Goal: Task Accomplishment & Management: Use online tool/utility

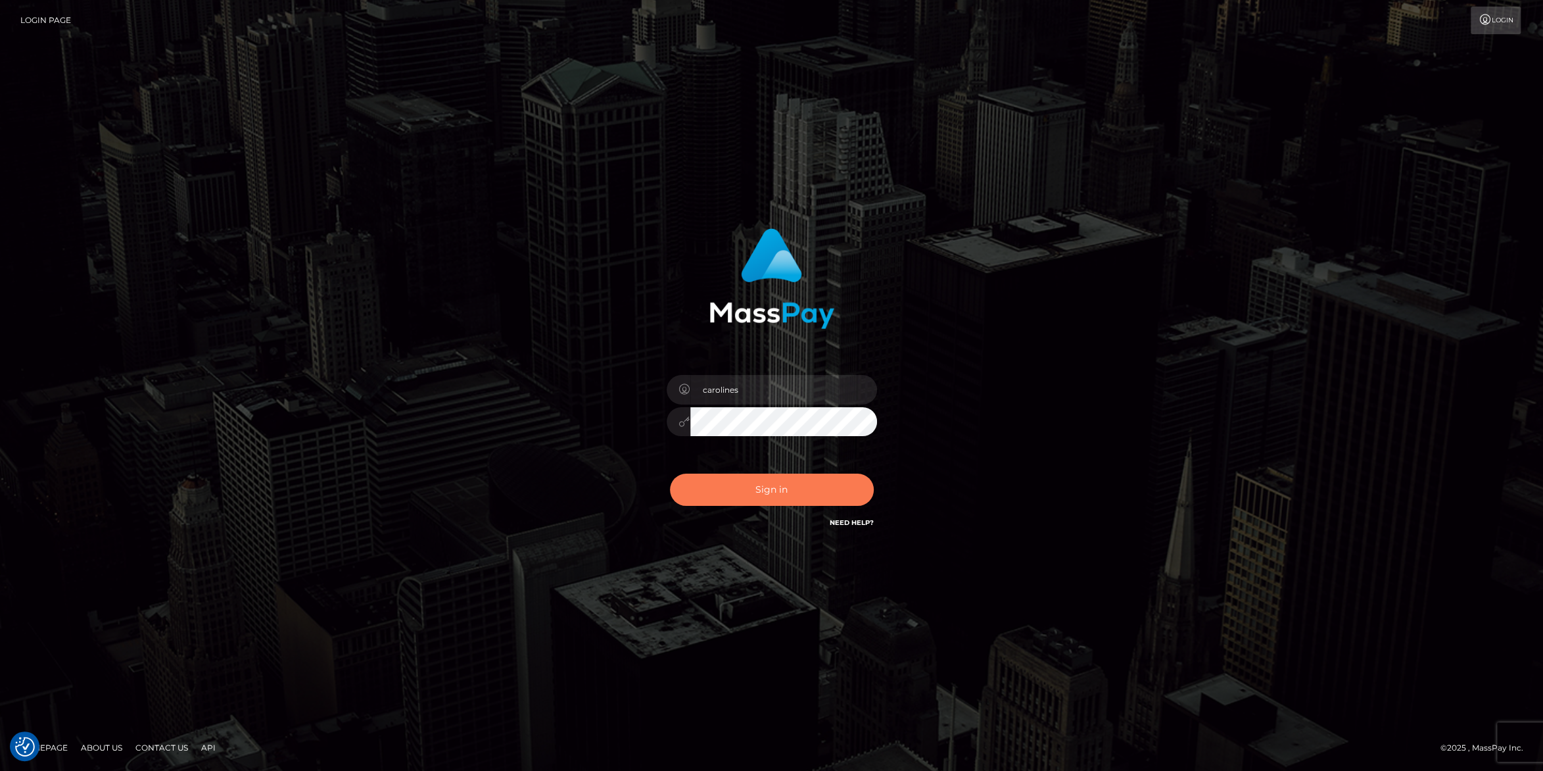
click at [782, 489] on button "Sign in" at bounding box center [772, 489] width 204 height 32
click at [811, 491] on button "Sign in" at bounding box center [772, 489] width 204 height 32
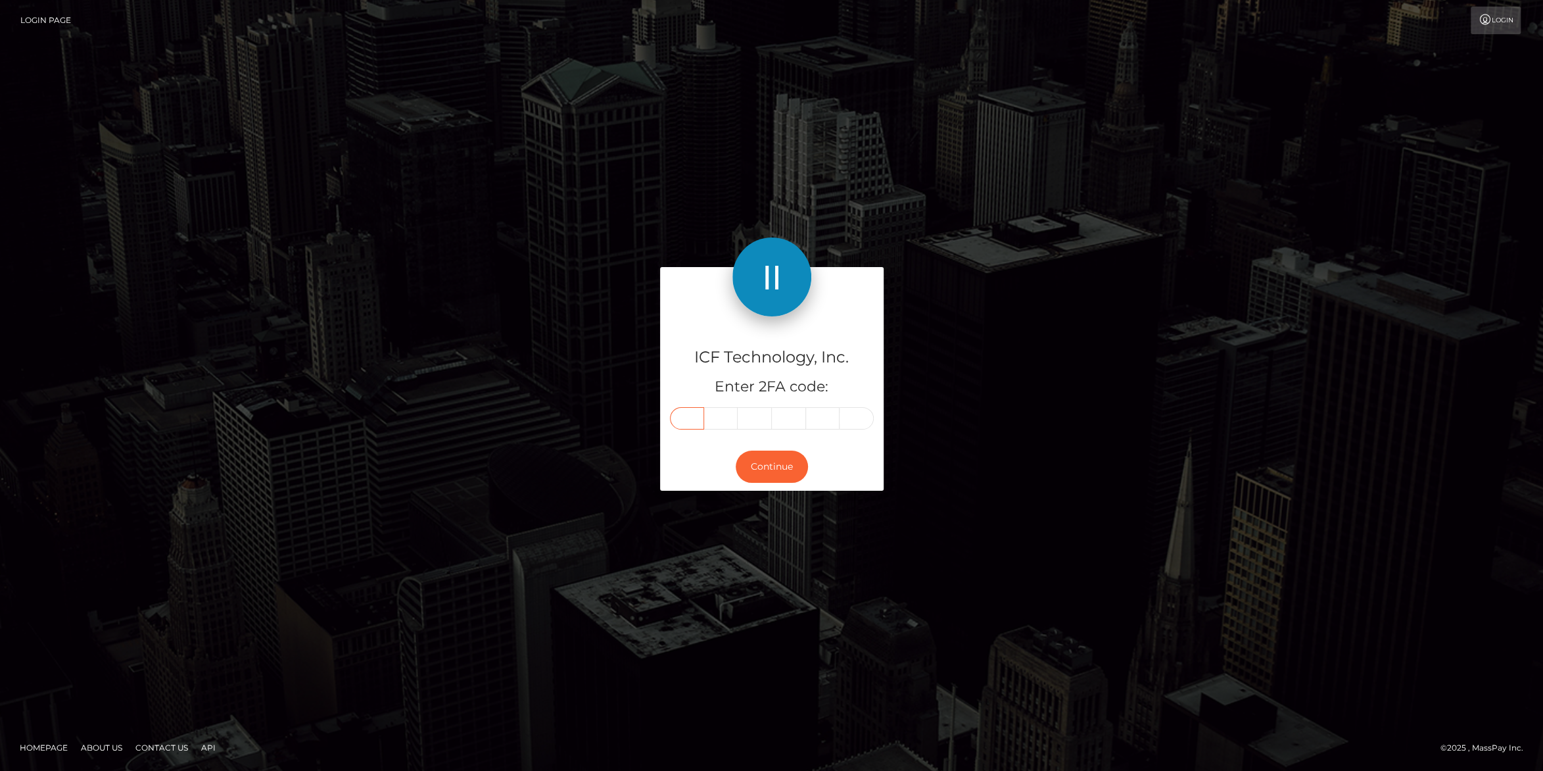
click at [688, 419] on input "text" at bounding box center [687, 418] width 34 height 22
type input "0"
type input "7"
type input "0"
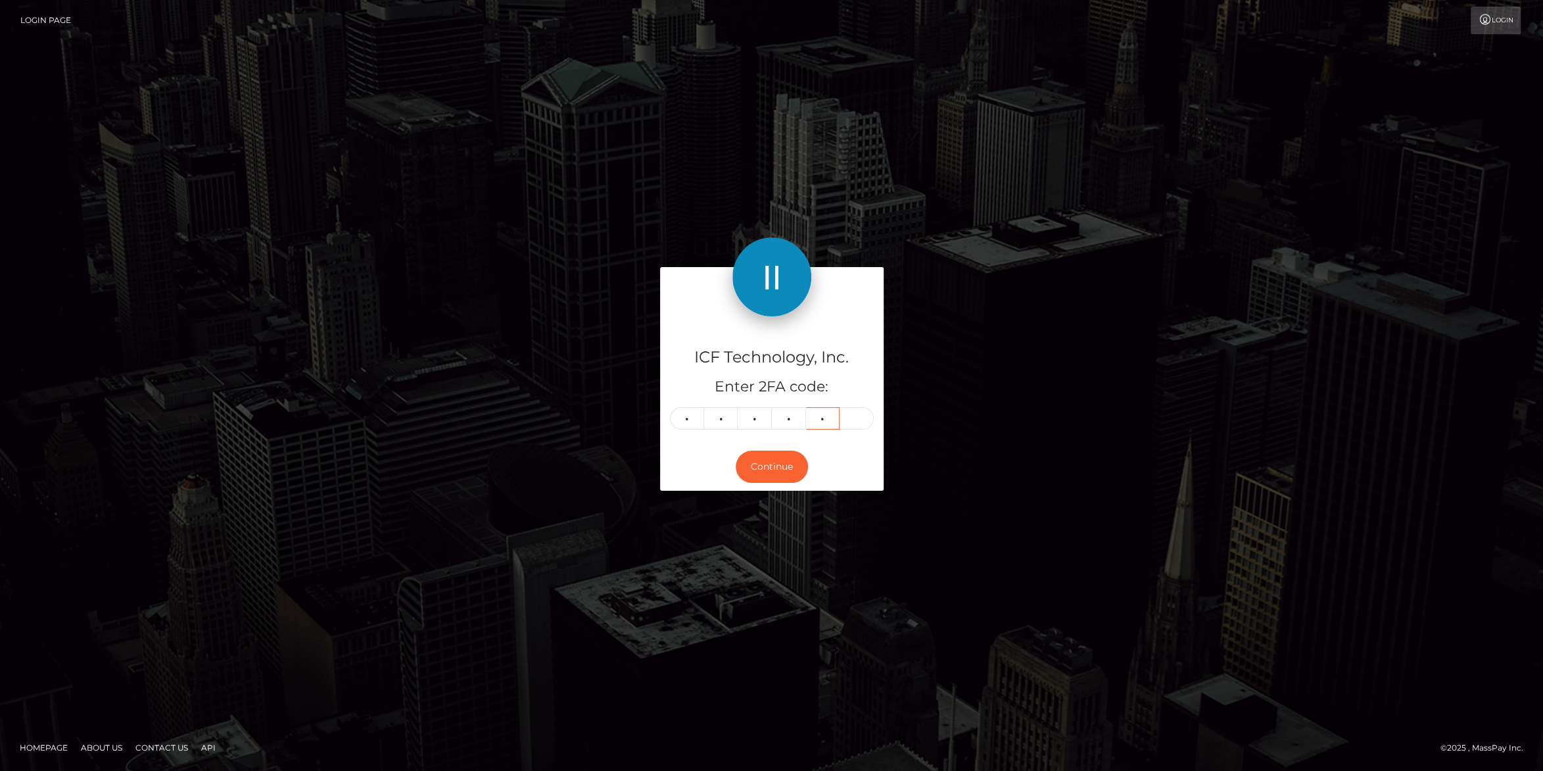
type input "9"
type input "3"
drag, startPoint x: 773, startPoint y: 470, endPoint x: 1064, endPoint y: 445, distance: 292.3
click at [773, 469] on button "Continue" at bounding box center [772, 466] width 72 height 32
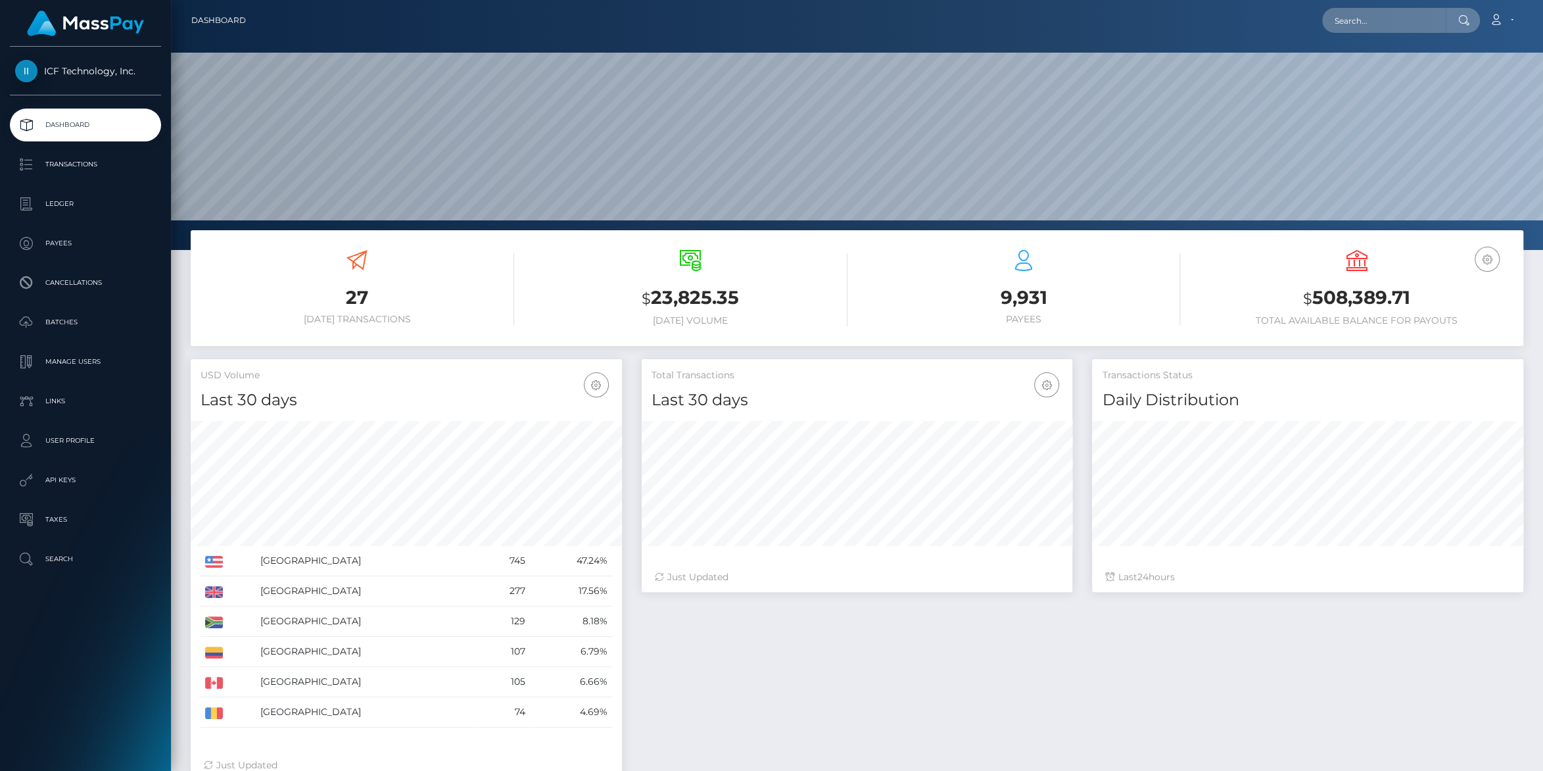
scroll to position [232, 431]
click at [64, 321] on p "Batches" at bounding box center [85, 322] width 141 height 20
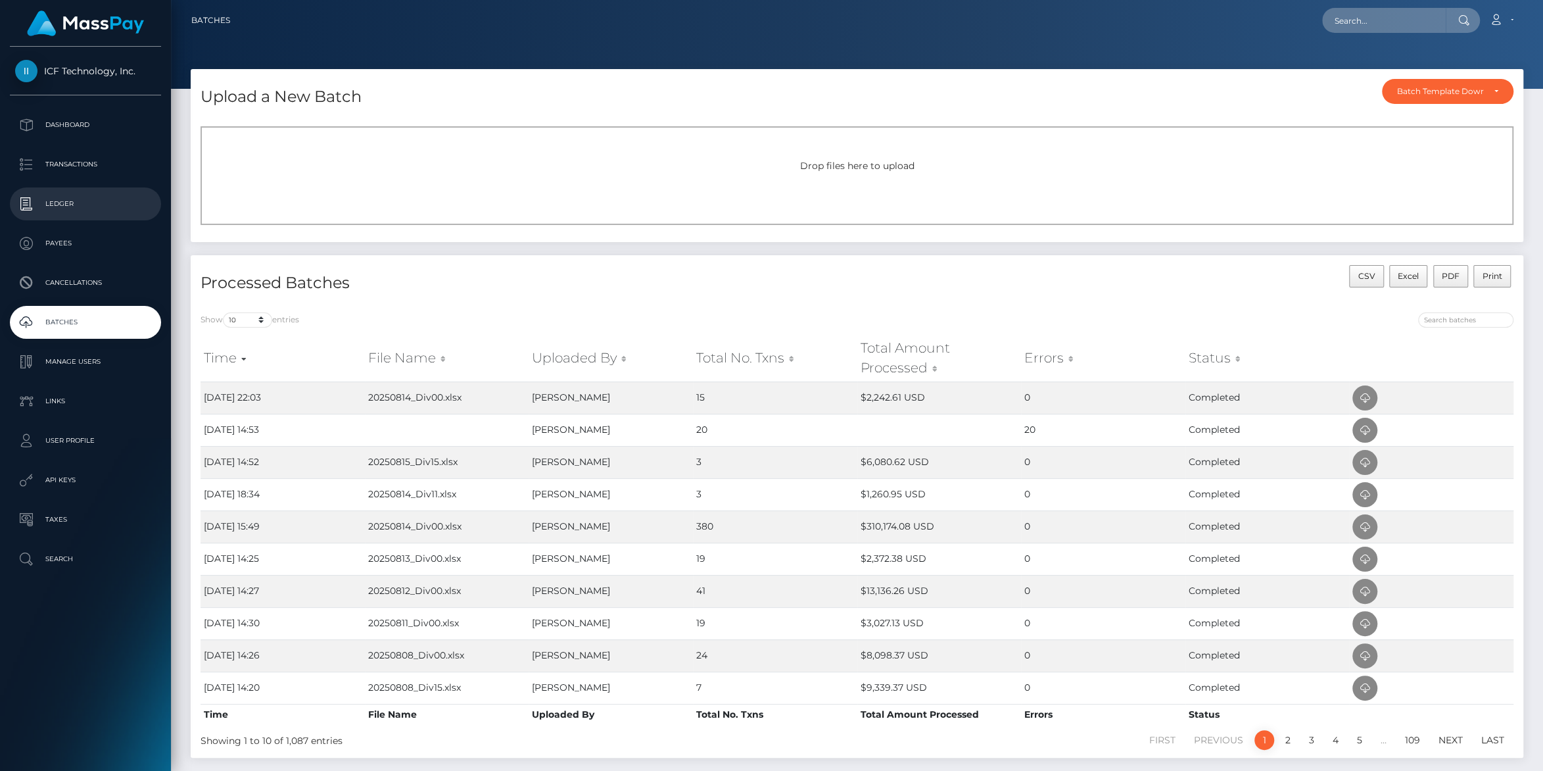
click at [64, 206] on p "Ledger" at bounding box center [85, 204] width 141 height 20
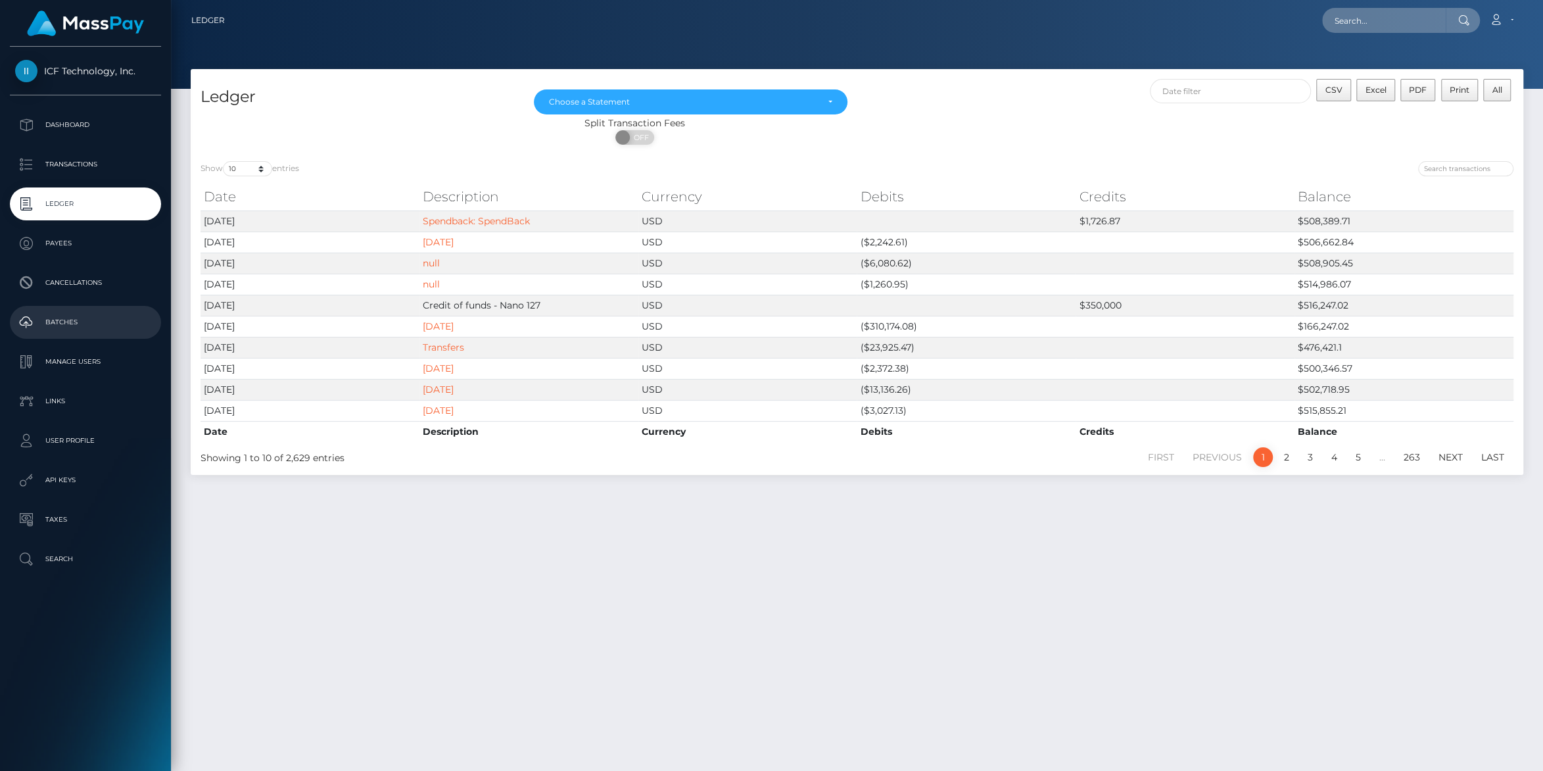
click at [63, 326] on p "Batches" at bounding box center [85, 322] width 141 height 20
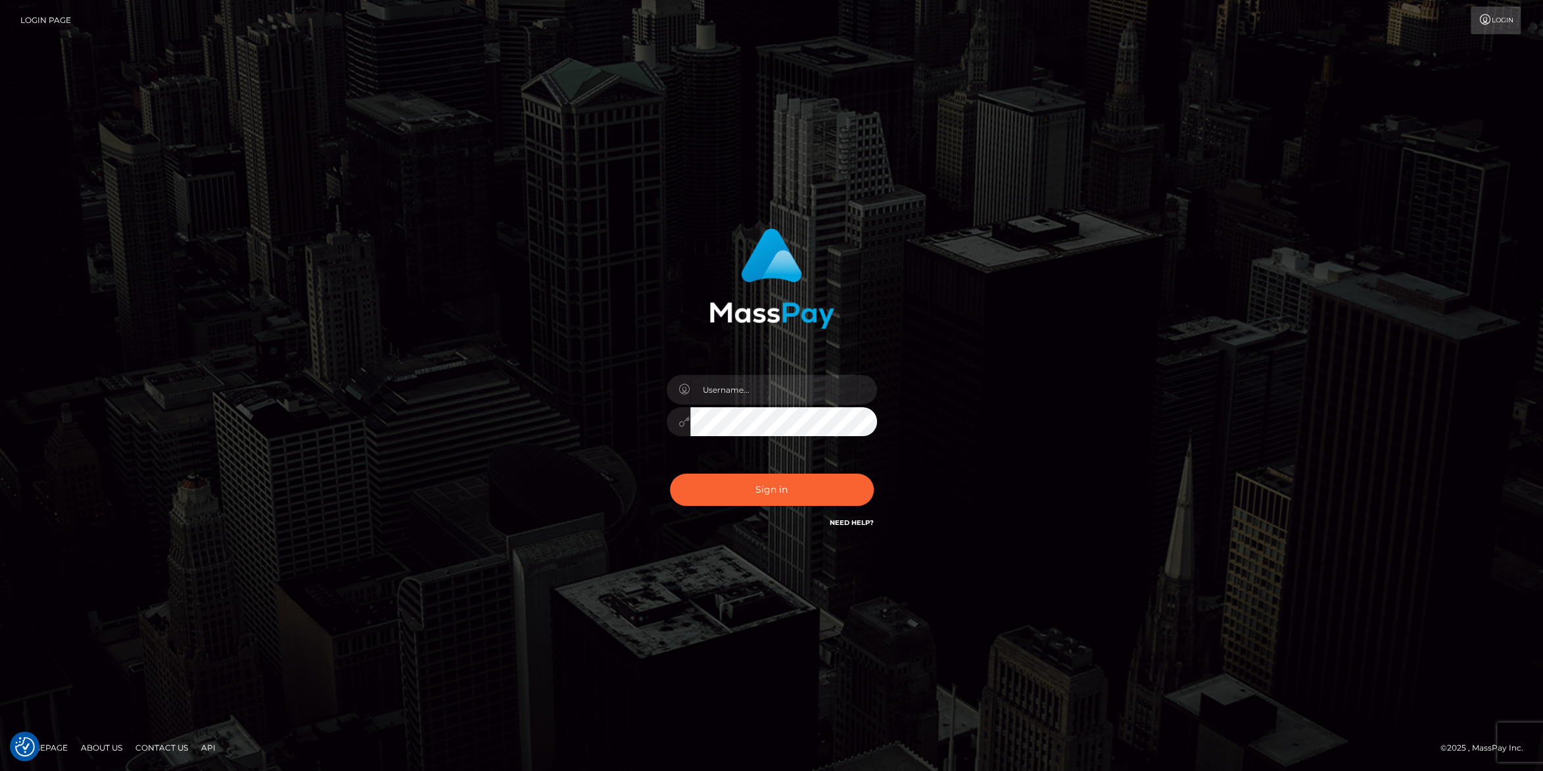
type input "carolines"
click at [759, 498] on button "Sign in" at bounding box center [772, 489] width 204 height 32
click at [784, 485] on button "Sign in" at bounding box center [772, 489] width 204 height 32
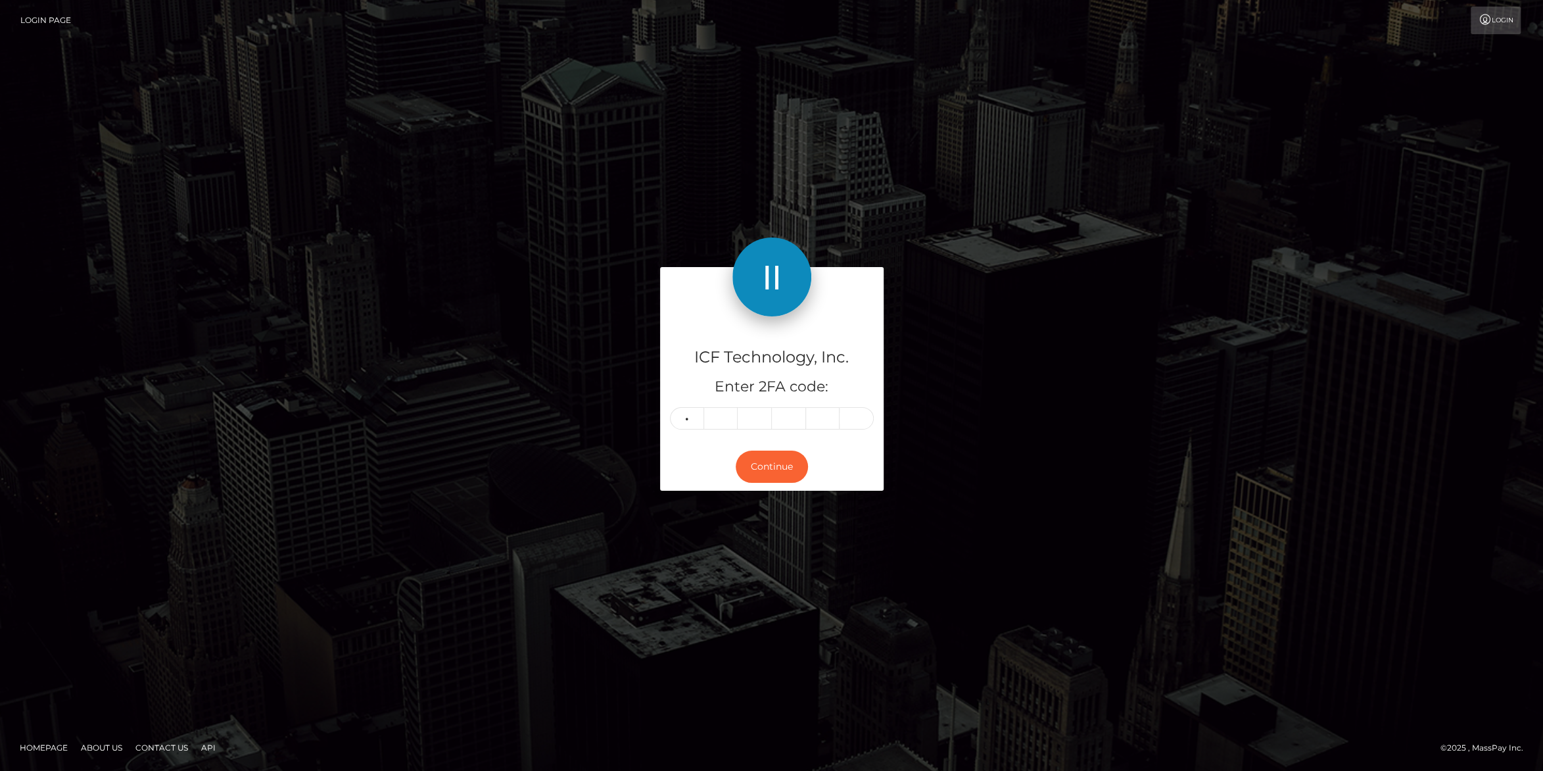
type input "6"
type input "5"
type input "7"
type input "2"
type input "9"
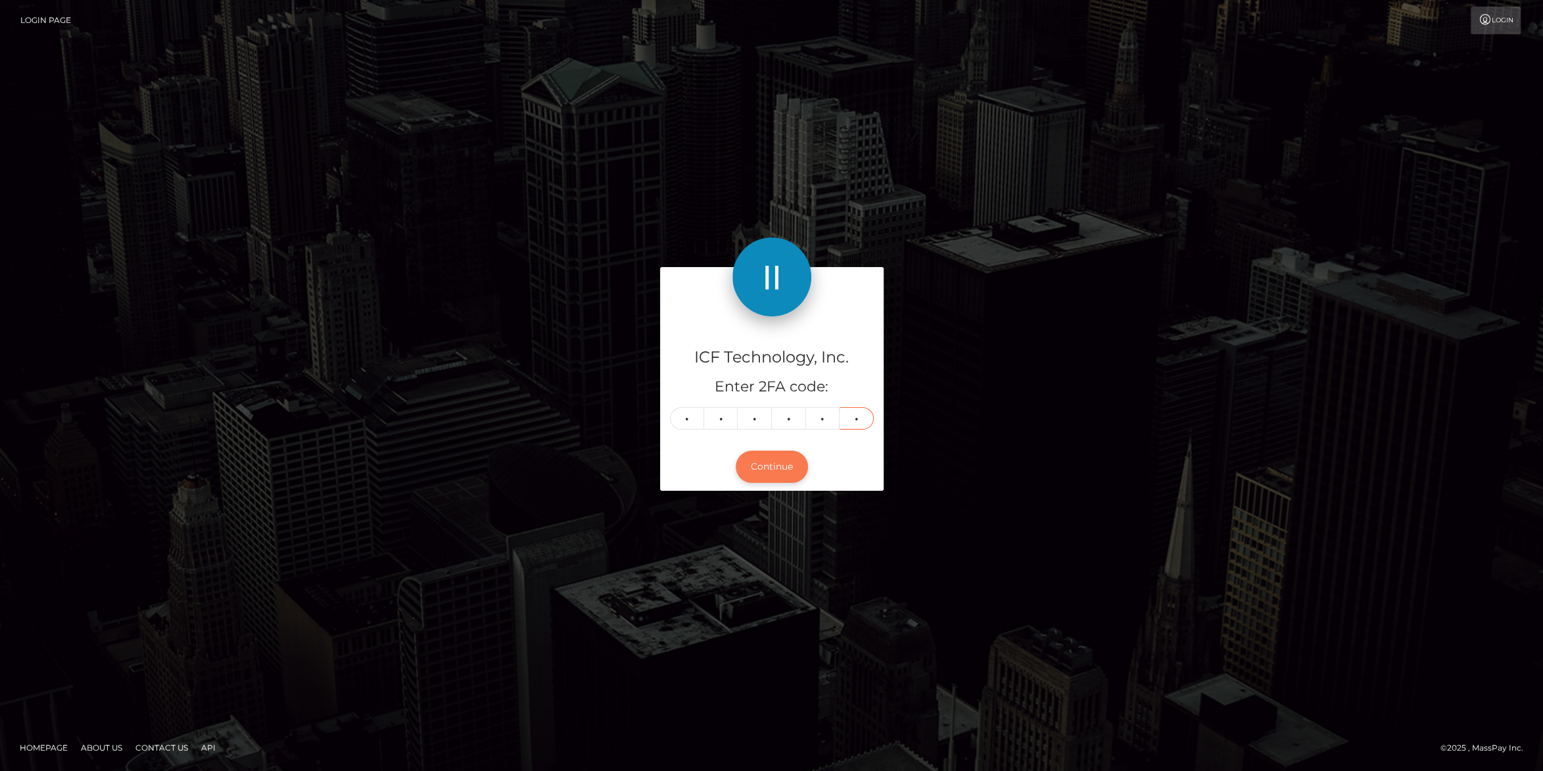
type input "7"
click at [780, 468] on button "Continue" at bounding box center [772, 466] width 72 height 32
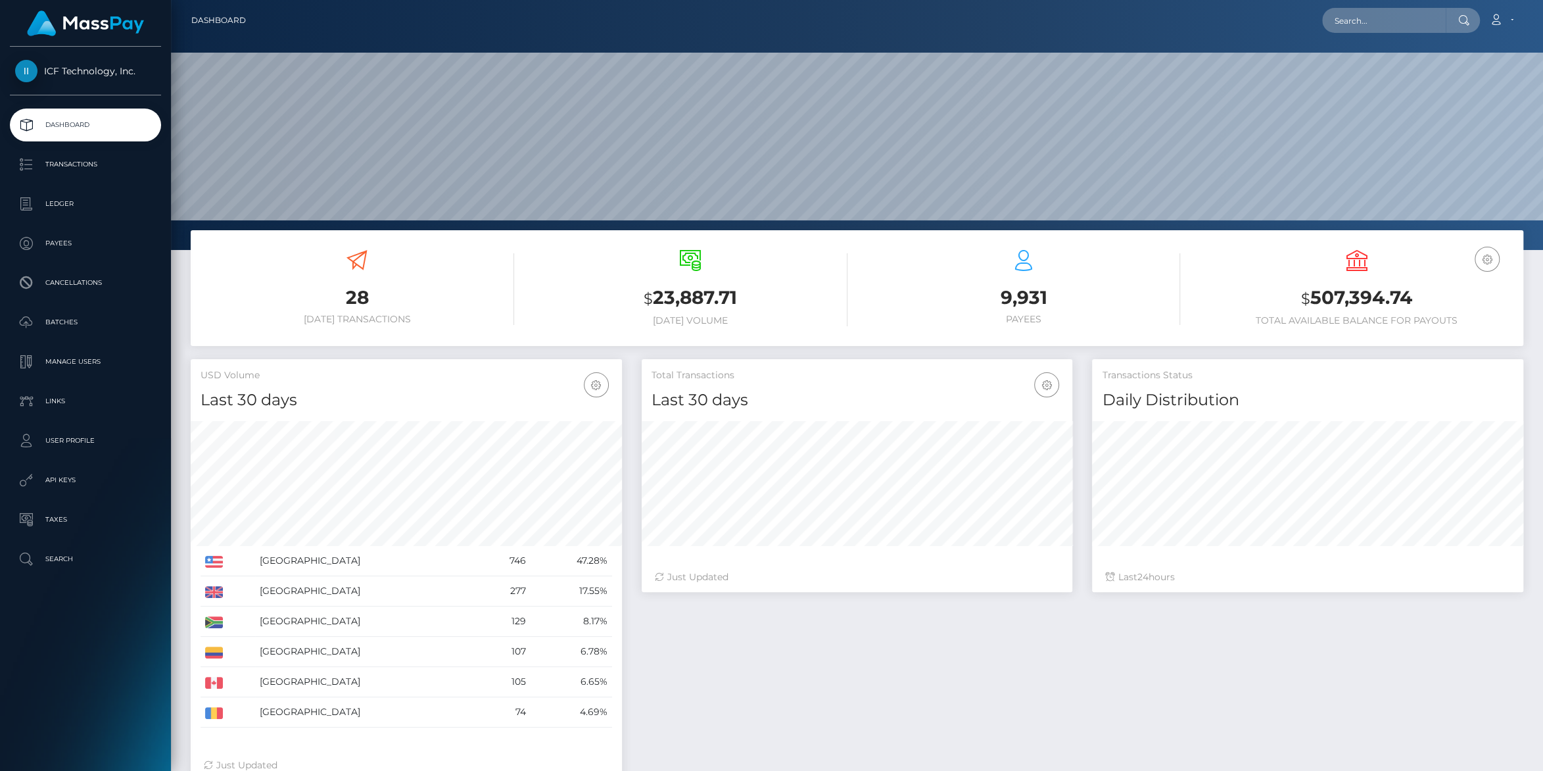
scroll to position [232, 431]
click at [59, 205] on p "Ledger" at bounding box center [85, 204] width 141 height 20
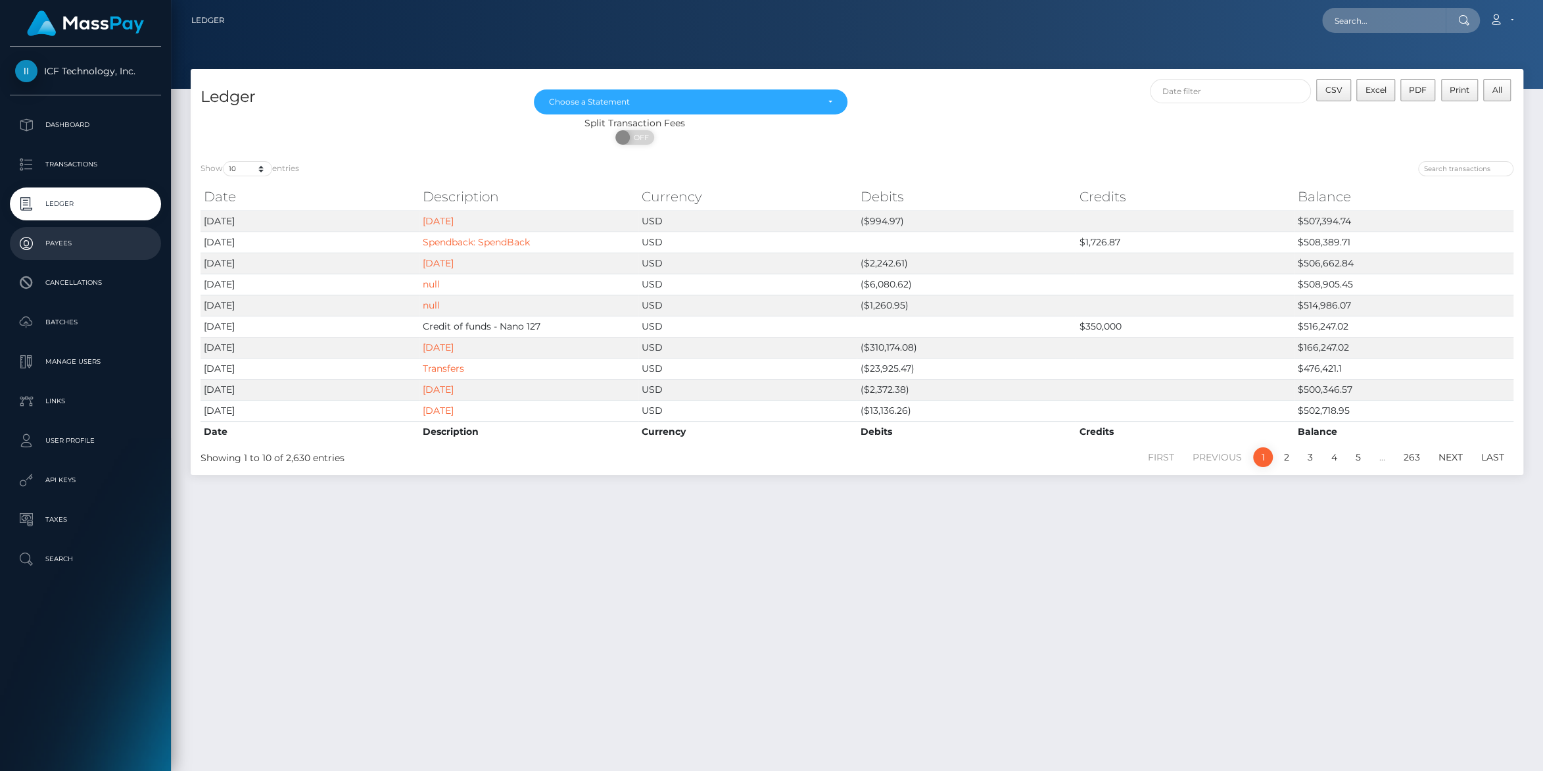
click at [56, 244] on p "Payees" at bounding box center [85, 243] width 141 height 20
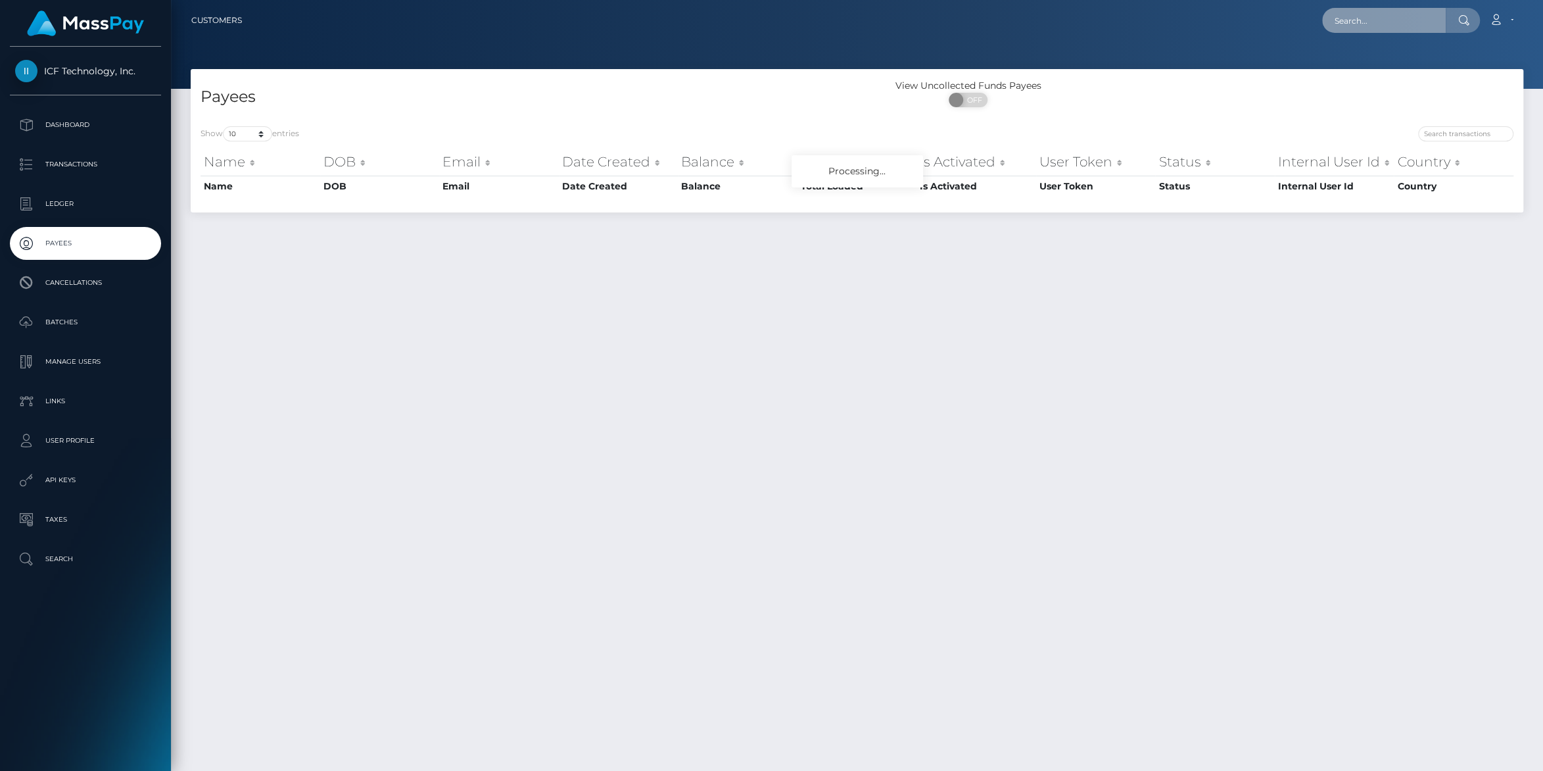
click at [1356, 24] on input "text" at bounding box center [1384, 20] width 124 height 25
paste input "[EMAIL_ADDRESS][DOMAIN_NAME]"
type input "[EMAIL_ADDRESS][DOMAIN_NAME]"
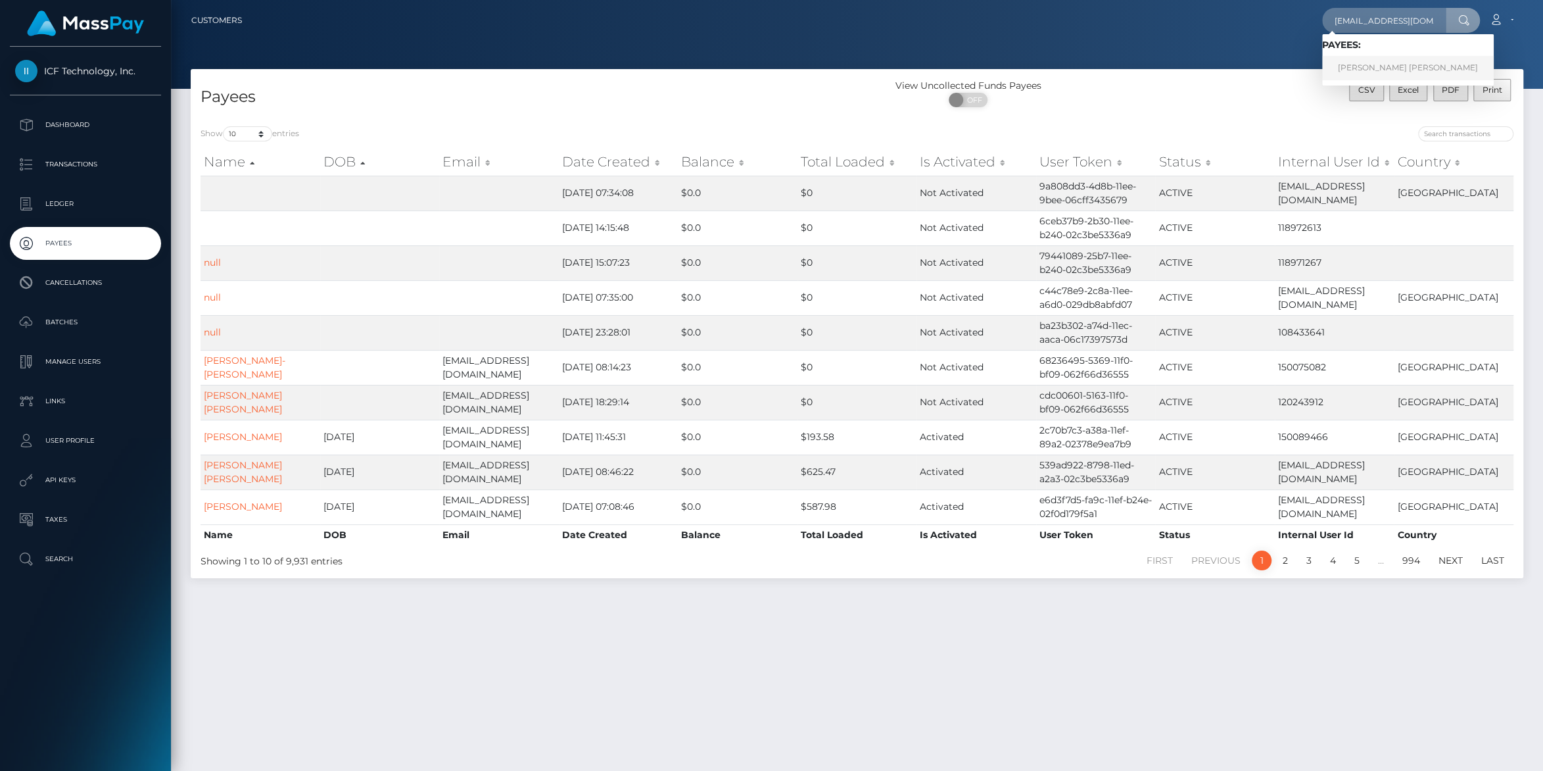
click at [1354, 71] on link "Victoria Lynn Taylor" at bounding box center [1408, 68] width 172 height 24
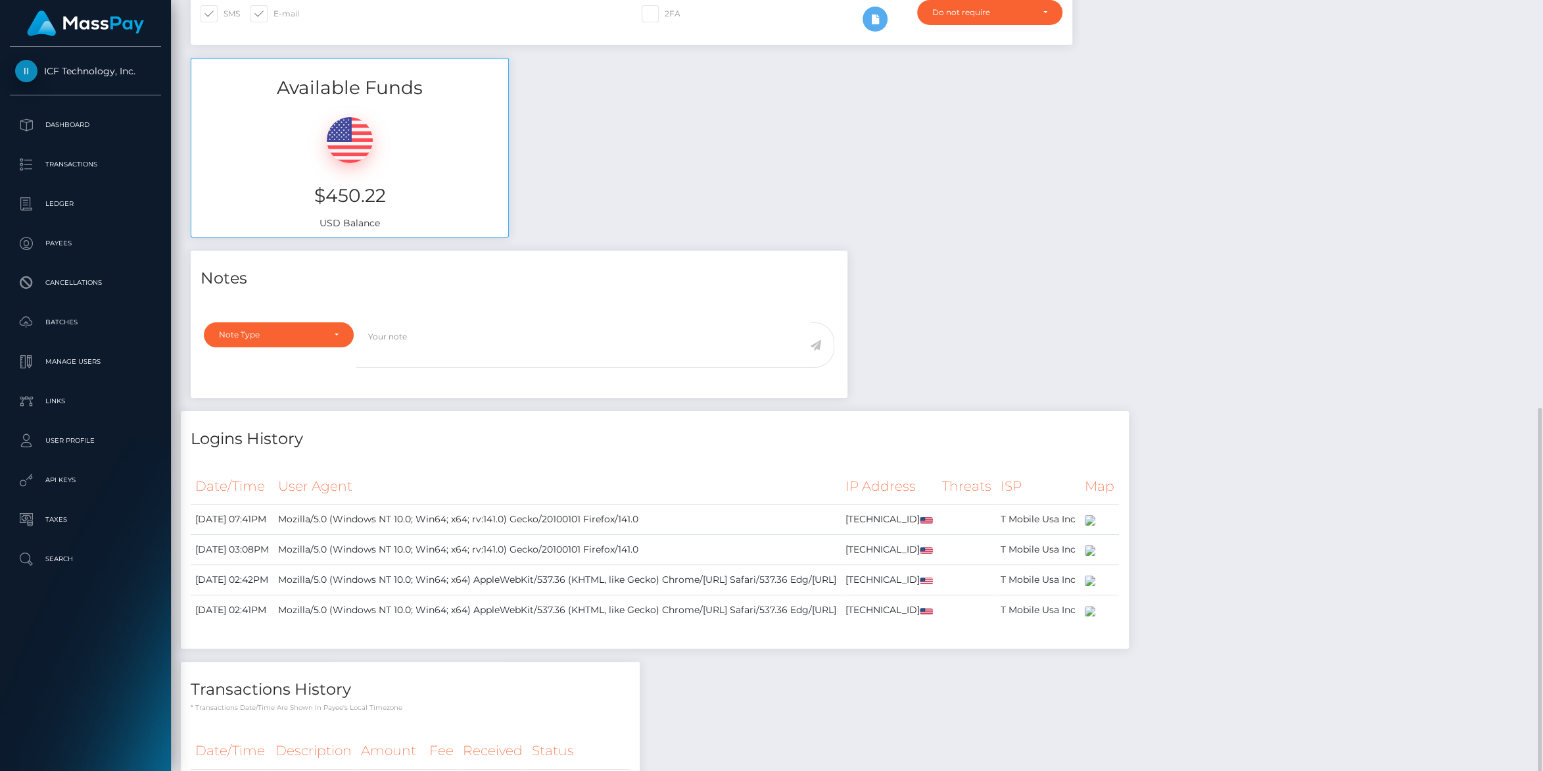
scroll to position [675, 0]
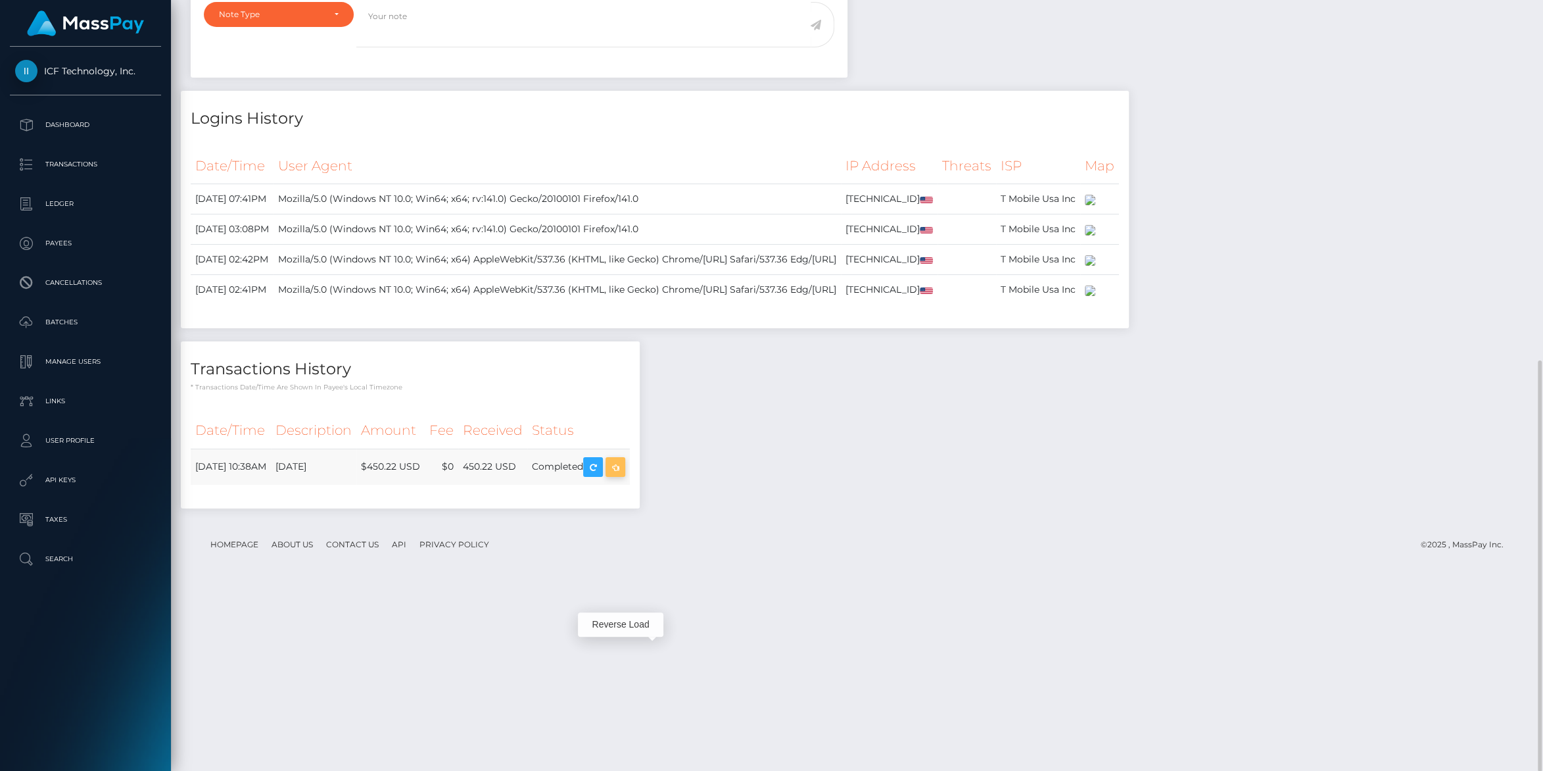
click at [623, 475] on icon "button" at bounding box center [616, 467] width 16 height 16
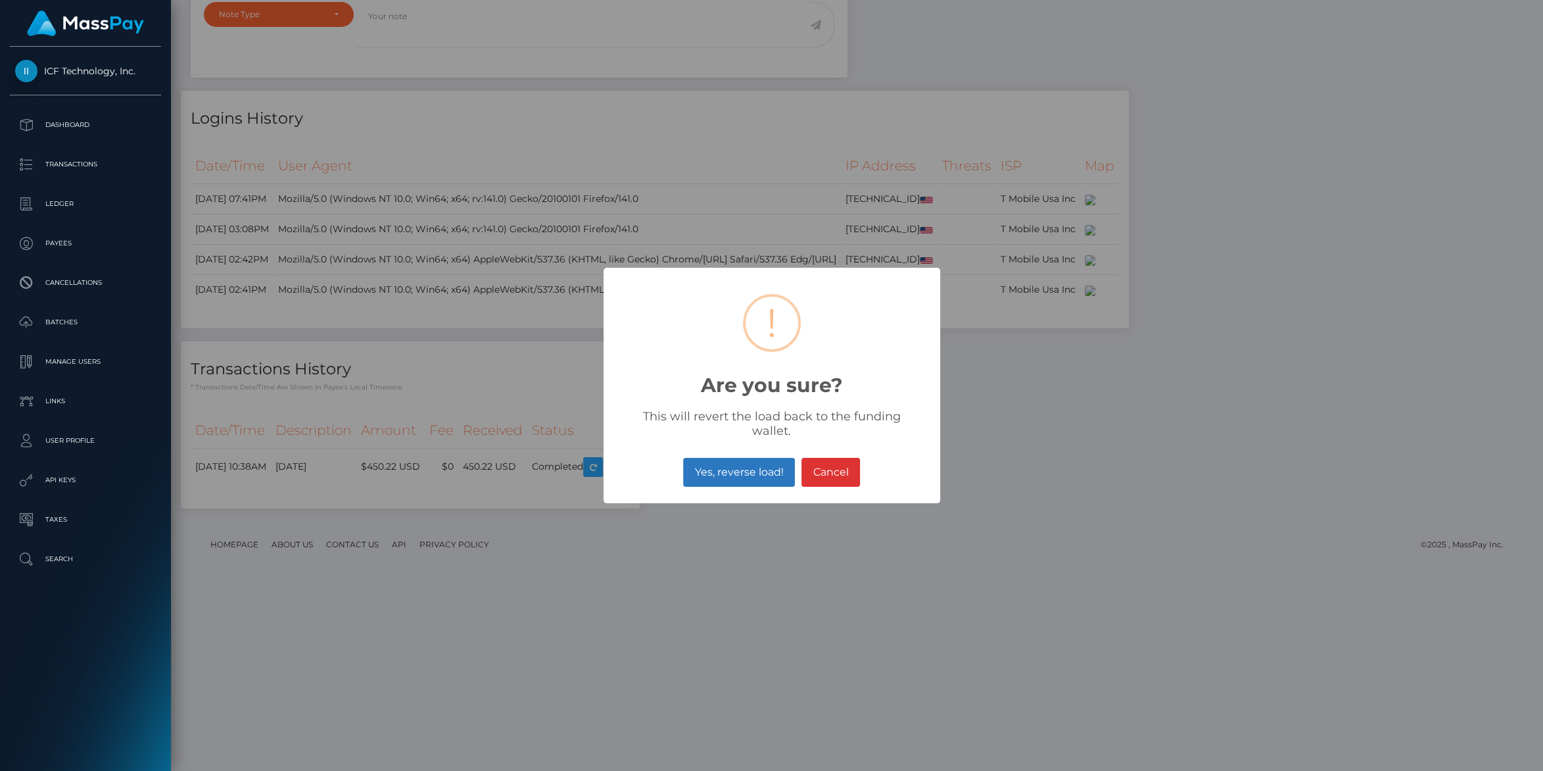
click at [731, 471] on button "Yes, reverse load!" at bounding box center [739, 472] width 112 height 29
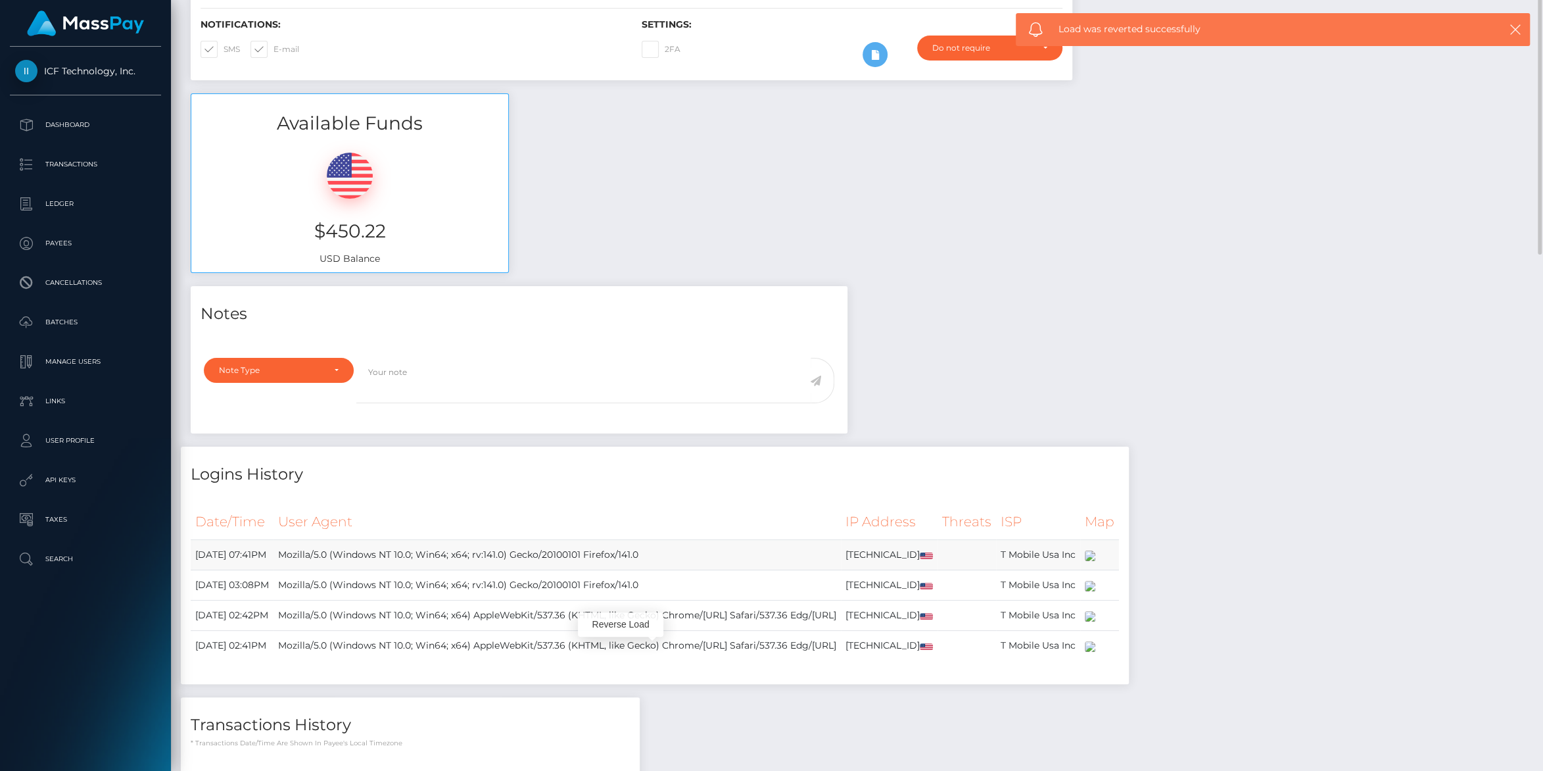
scroll to position [36, 0]
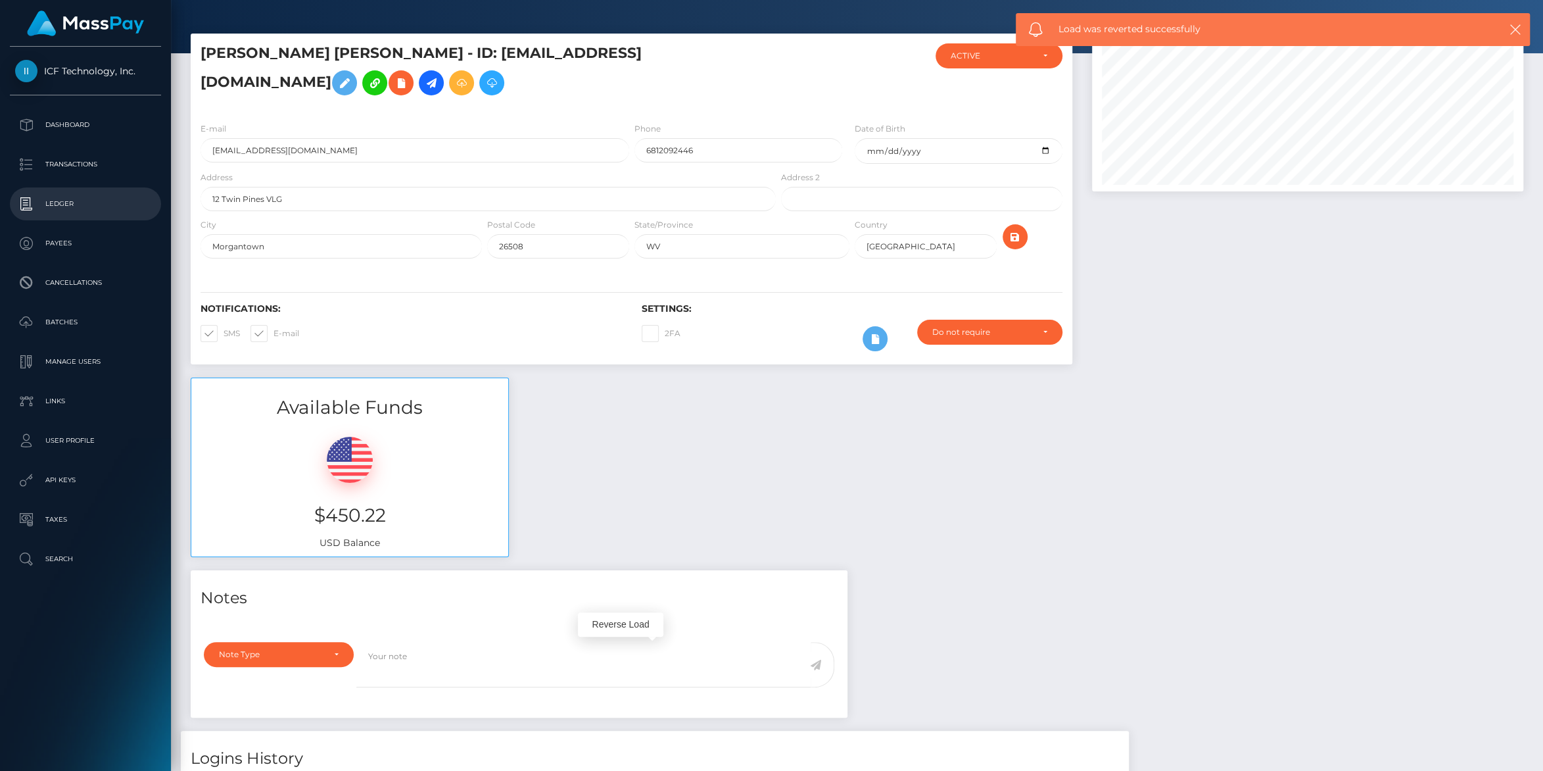
click at [52, 206] on p "Ledger" at bounding box center [85, 204] width 141 height 20
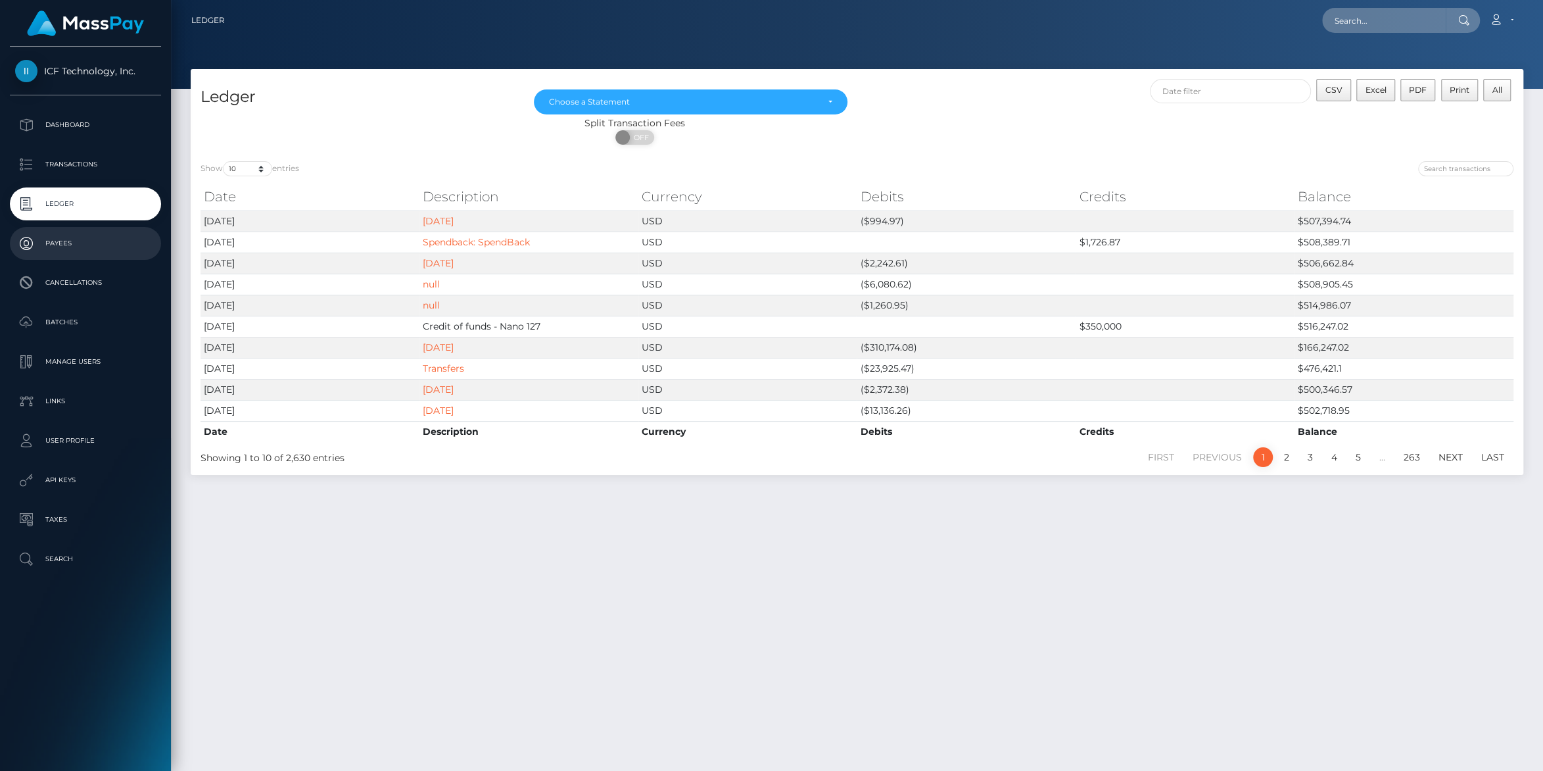
click at [60, 239] on p "Payees" at bounding box center [85, 243] width 141 height 20
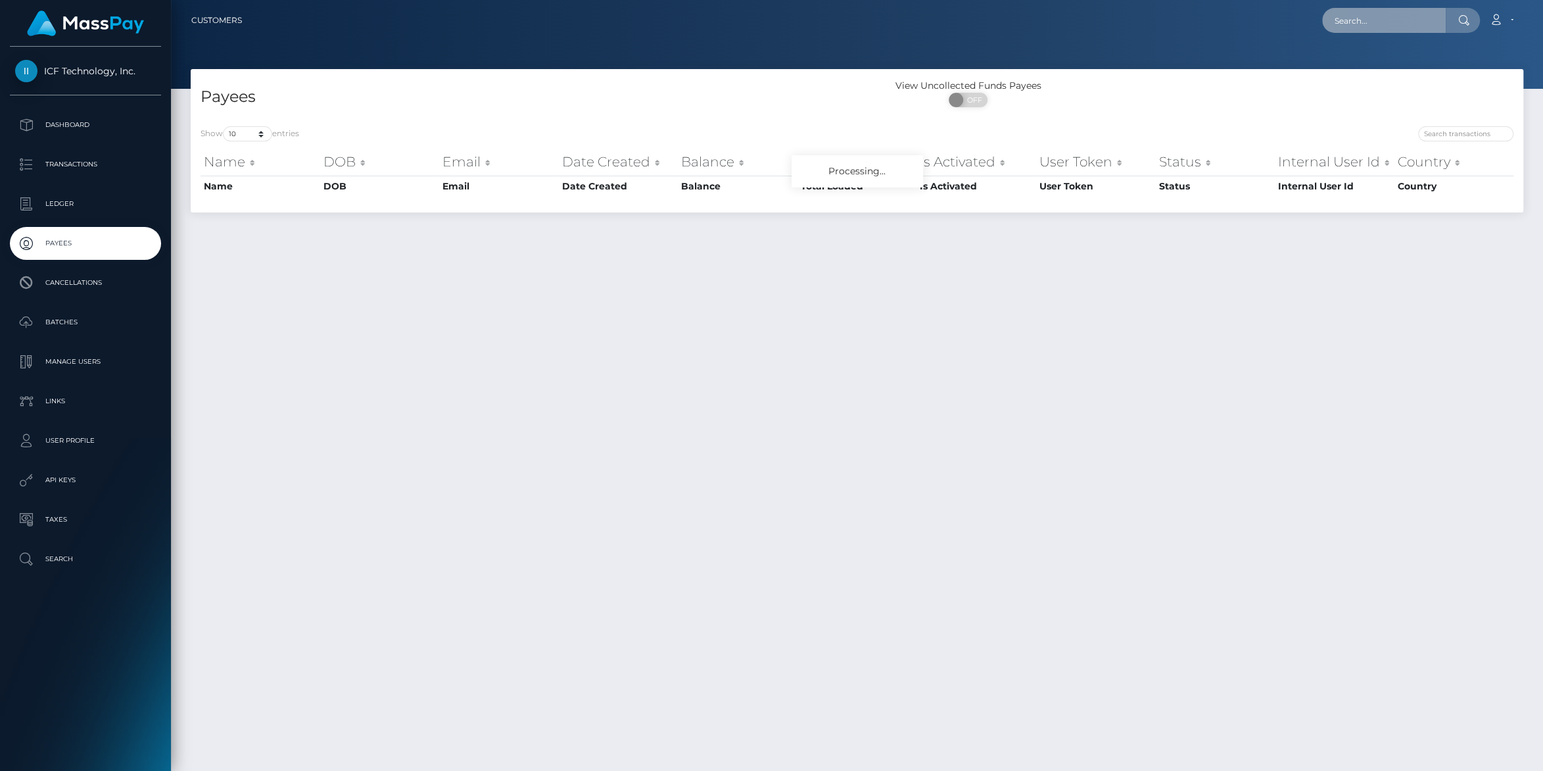
click at [1325, 21] on input "text" at bounding box center [1384, 20] width 124 height 25
paste input "roseredartist@proton.me"
type input "roseredartist@proton.me"
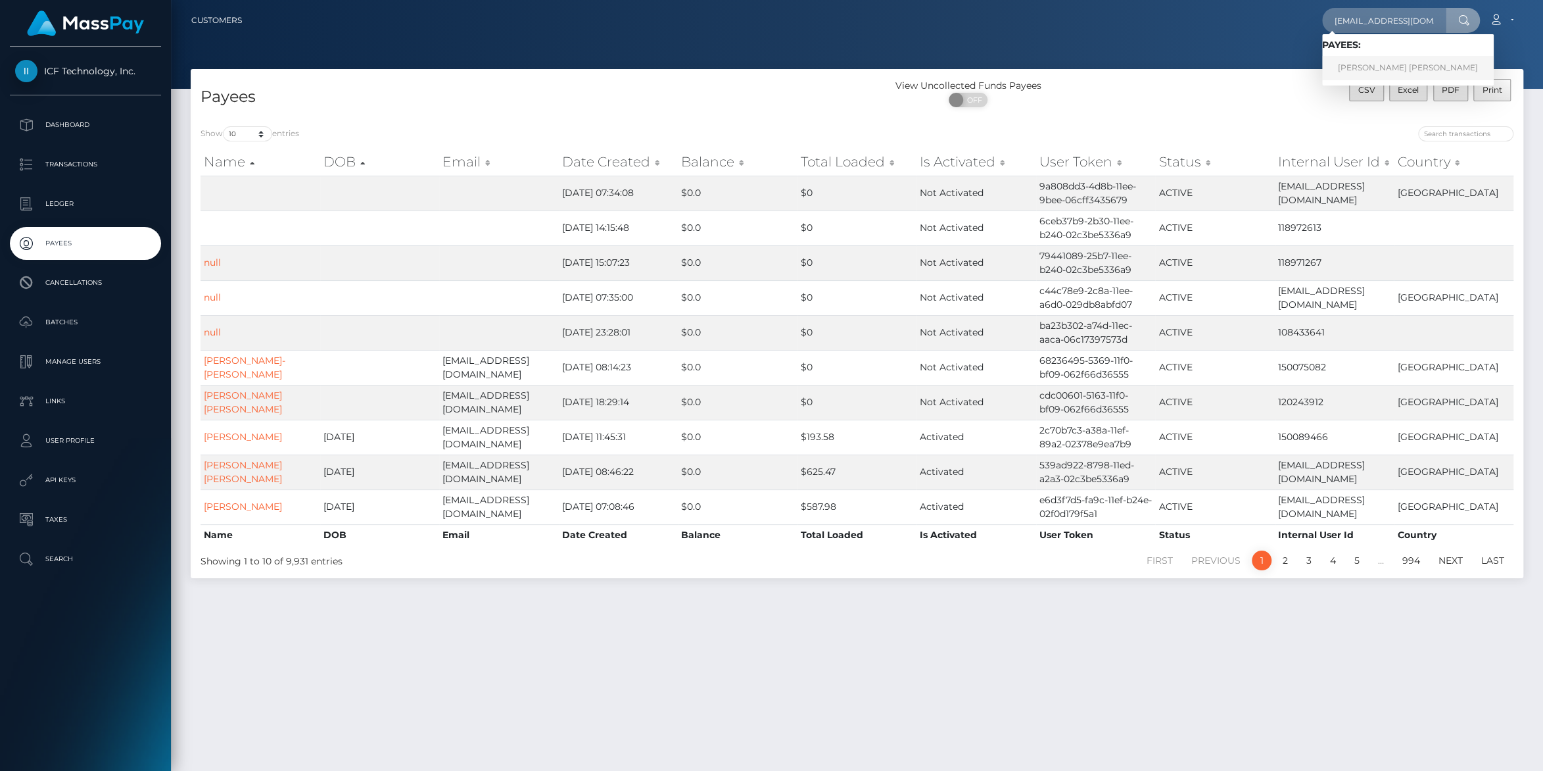
click at [1363, 73] on link "Victoria Lynn Taylor" at bounding box center [1408, 68] width 172 height 24
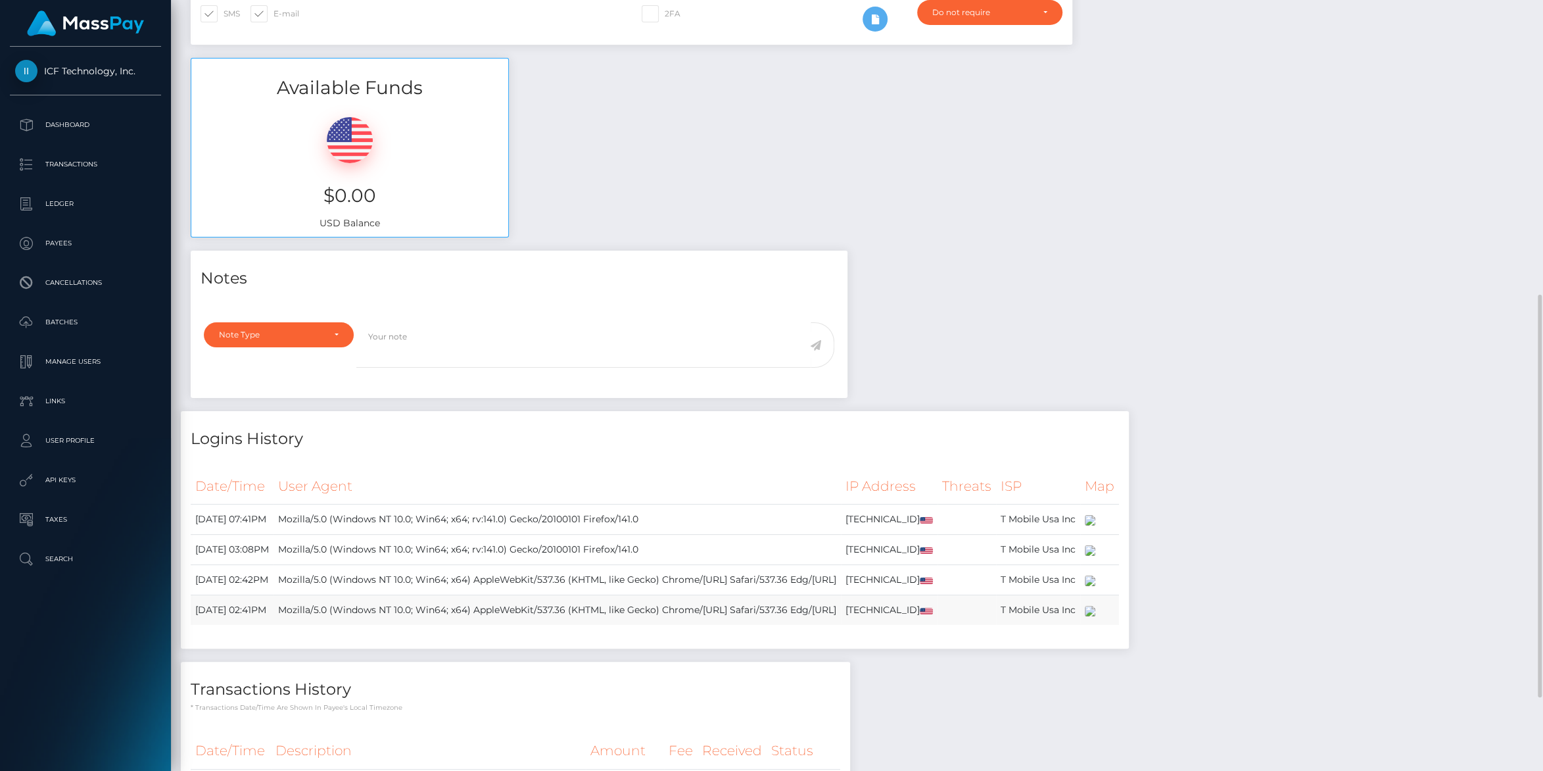
scroll to position [705, 0]
